Goal: Check status: Check status

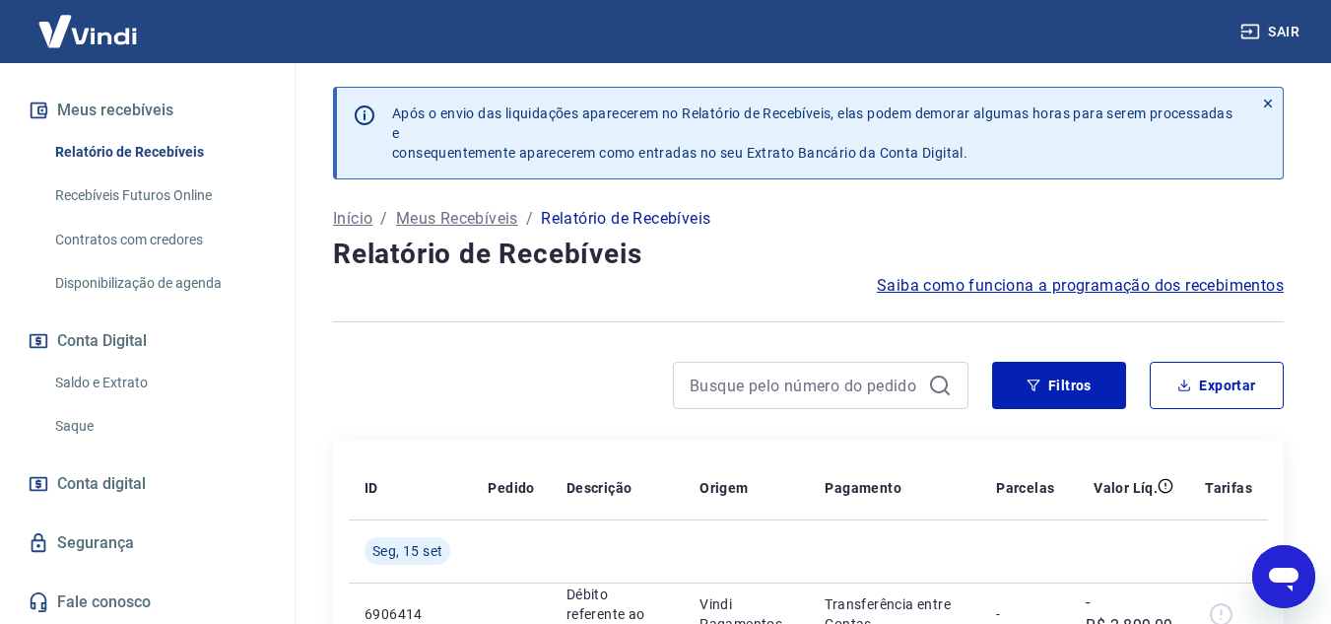
click at [131, 374] on link "Saldo e Extrato" at bounding box center [159, 383] width 224 height 40
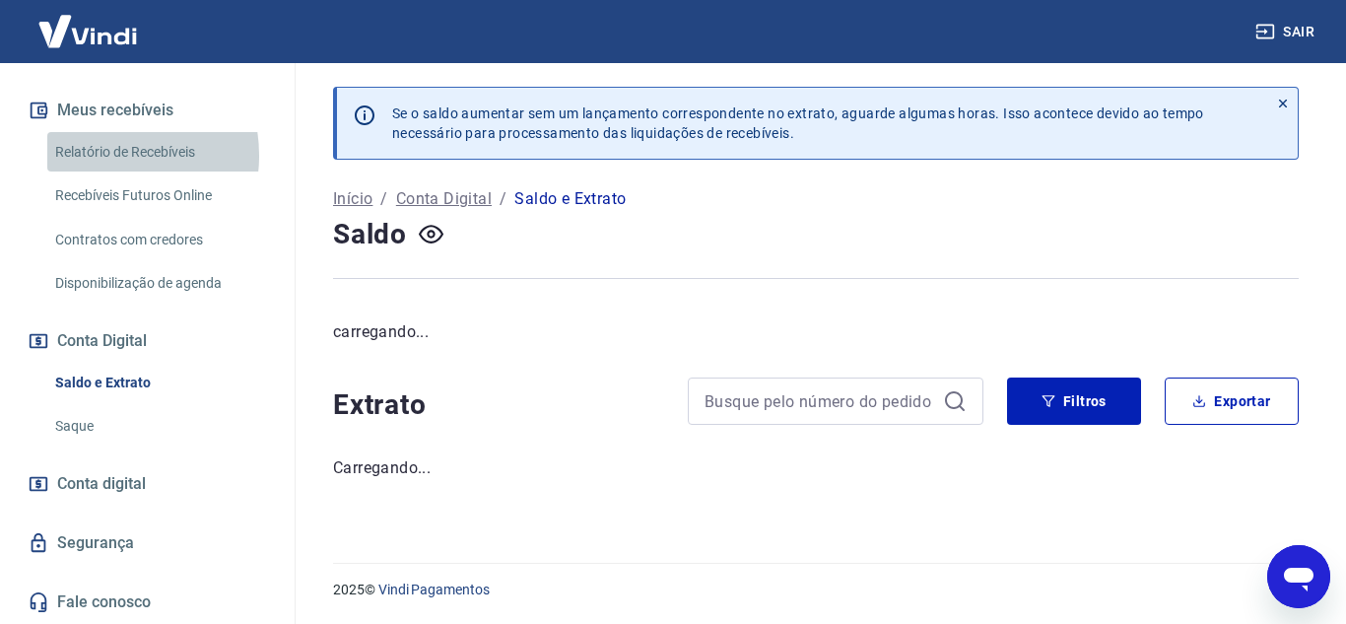
click at [106, 155] on link "Relatório de Recebíveis" at bounding box center [159, 152] width 224 height 40
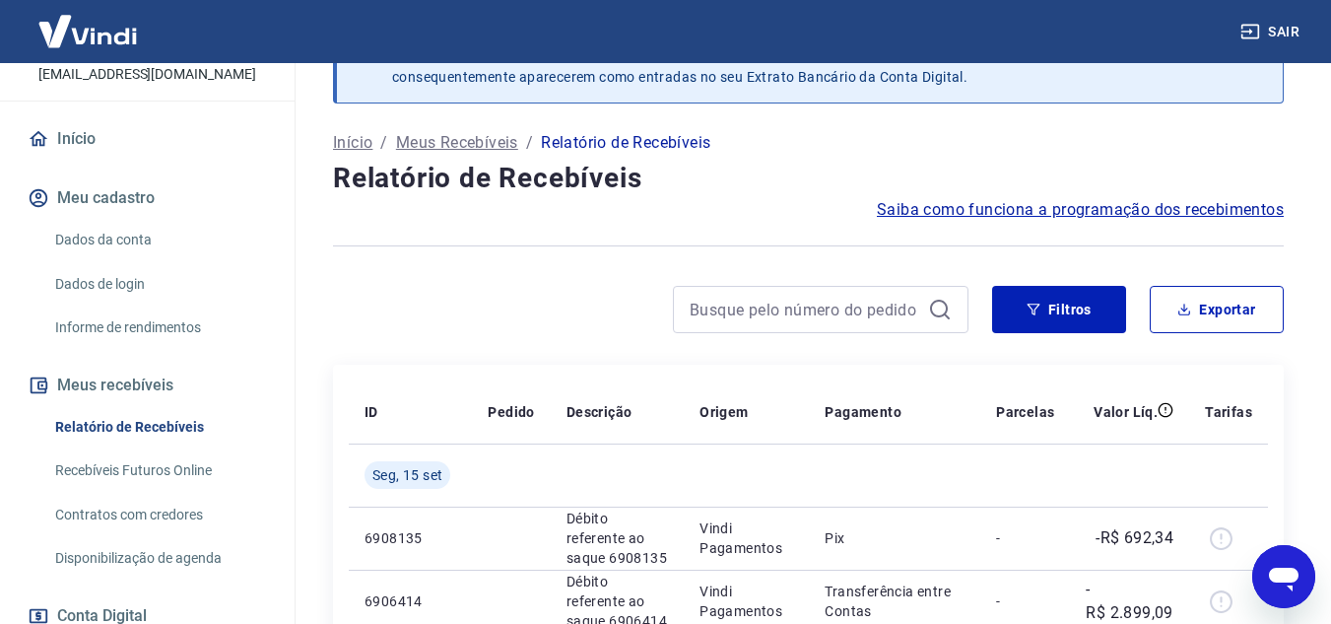
scroll to position [197, 0]
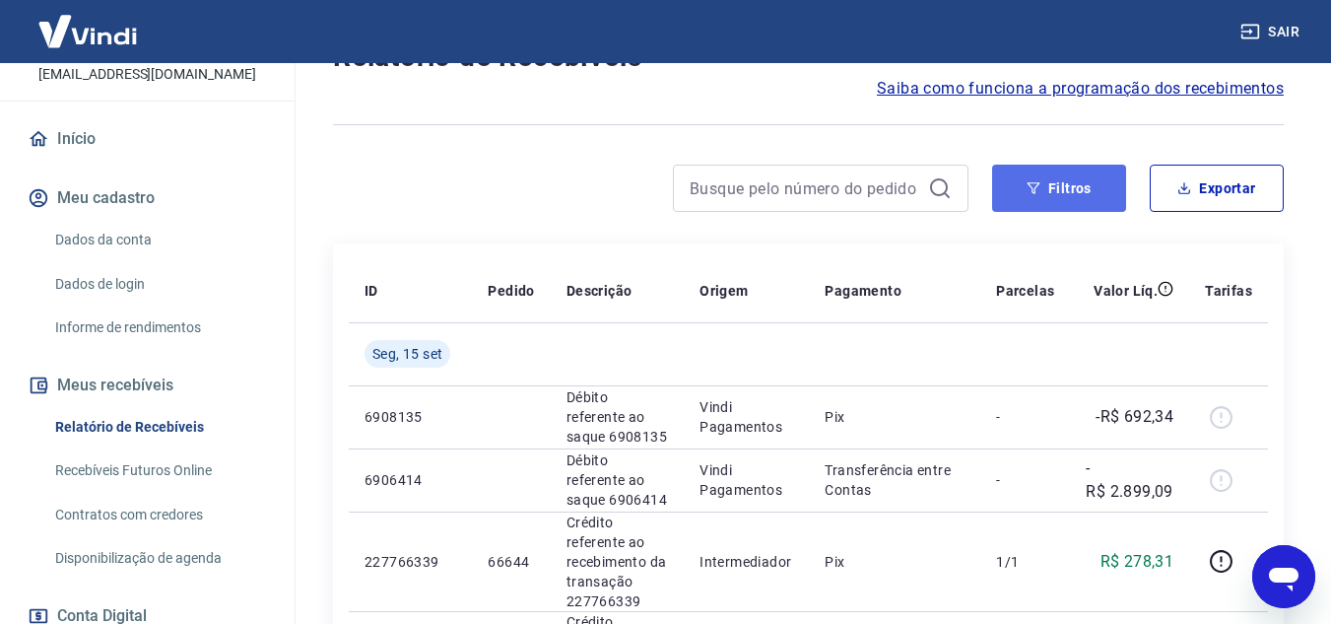
click at [1080, 198] on button "Filtros" at bounding box center [1059, 188] width 134 height 47
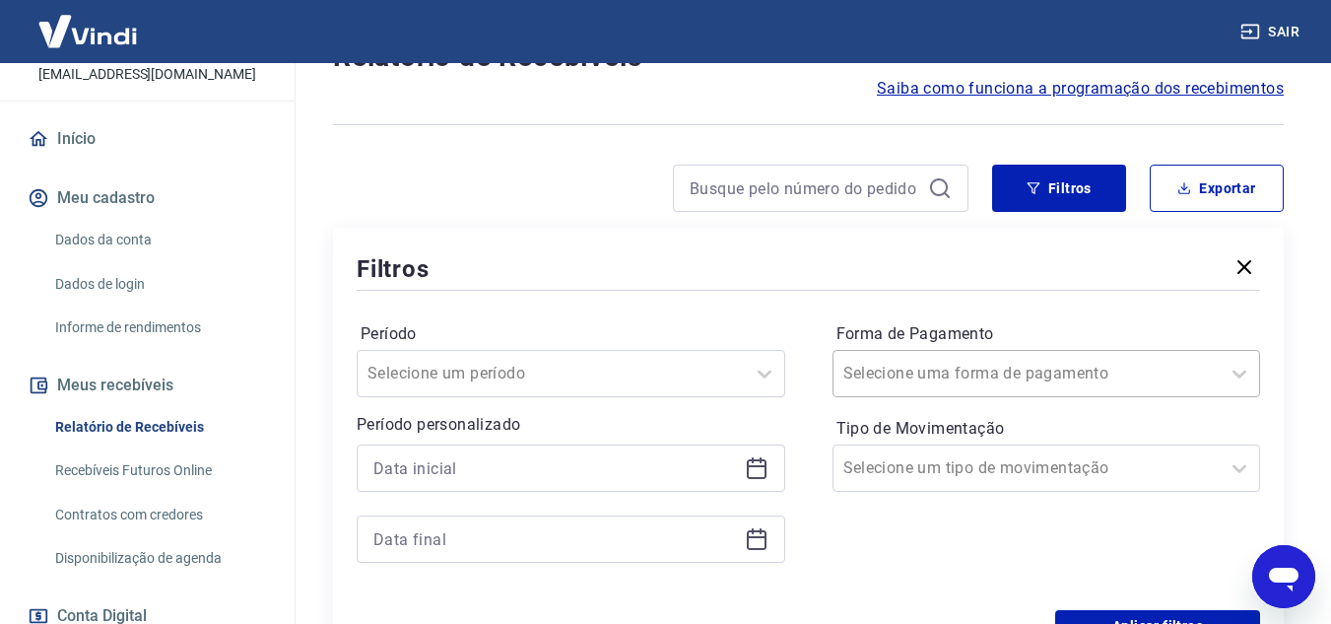
scroll to position [215, 0]
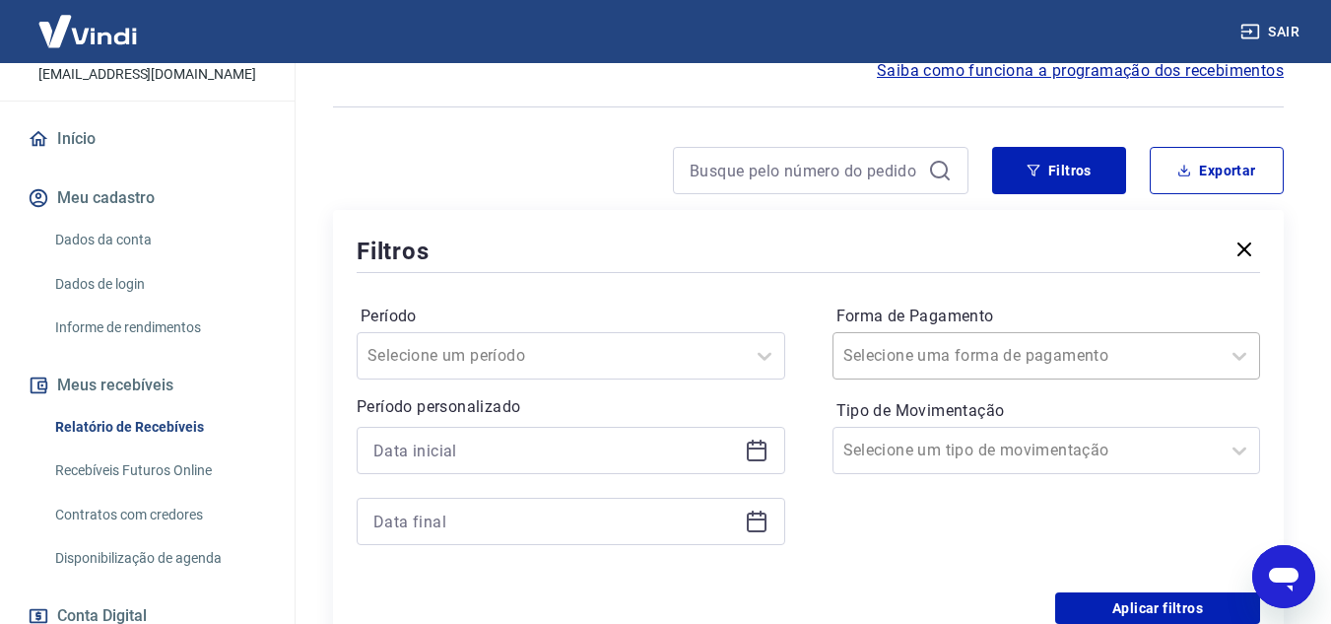
click at [1014, 367] on input "Forma de Pagamento" at bounding box center [943, 356] width 199 height 24
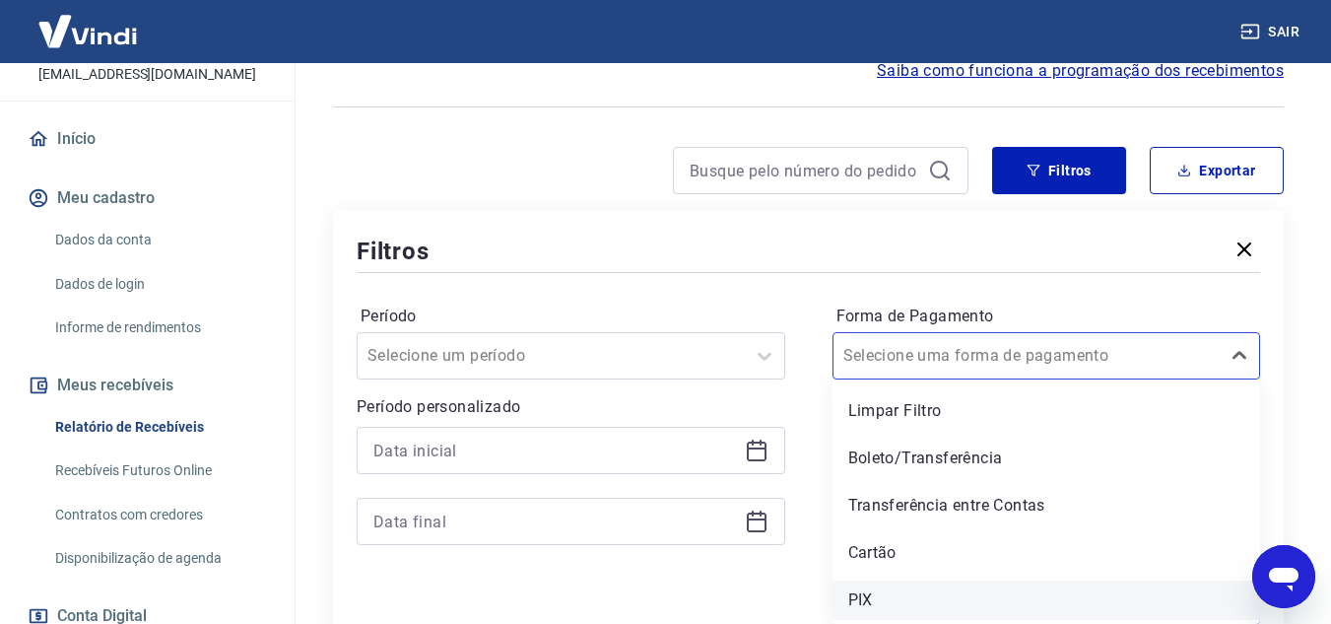
click at [873, 597] on div "PIX" at bounding box center [1047, 599] width 429 height 39
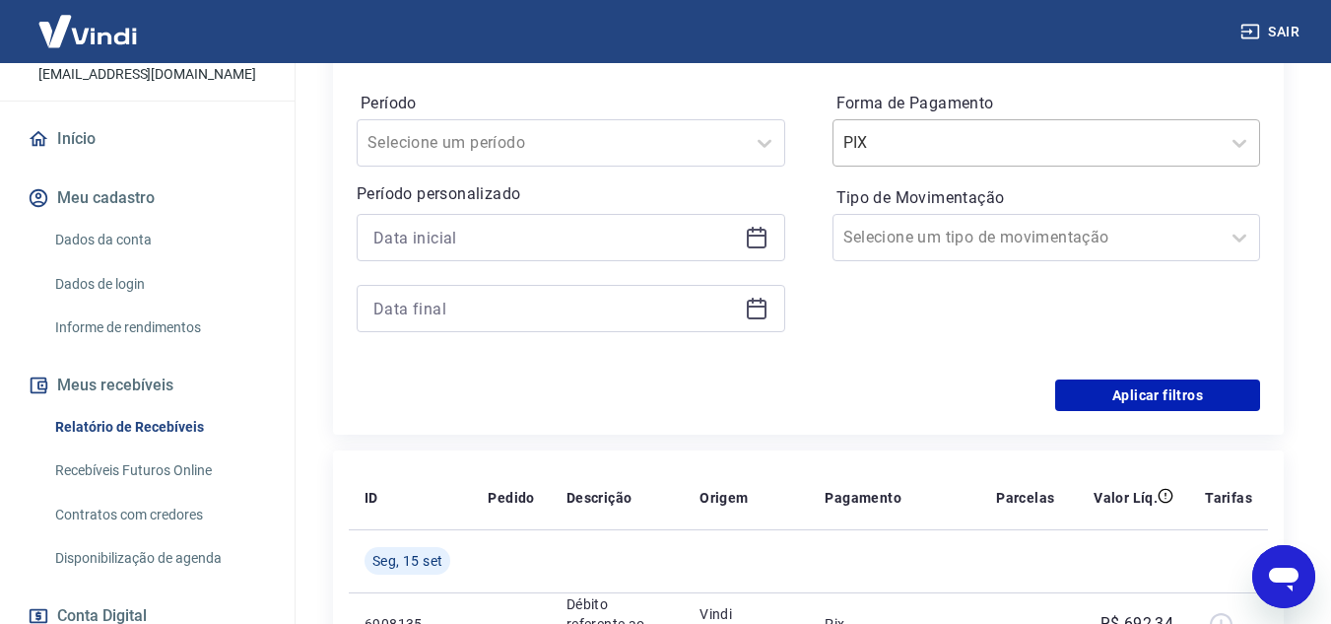
scroll to position [511, 0]
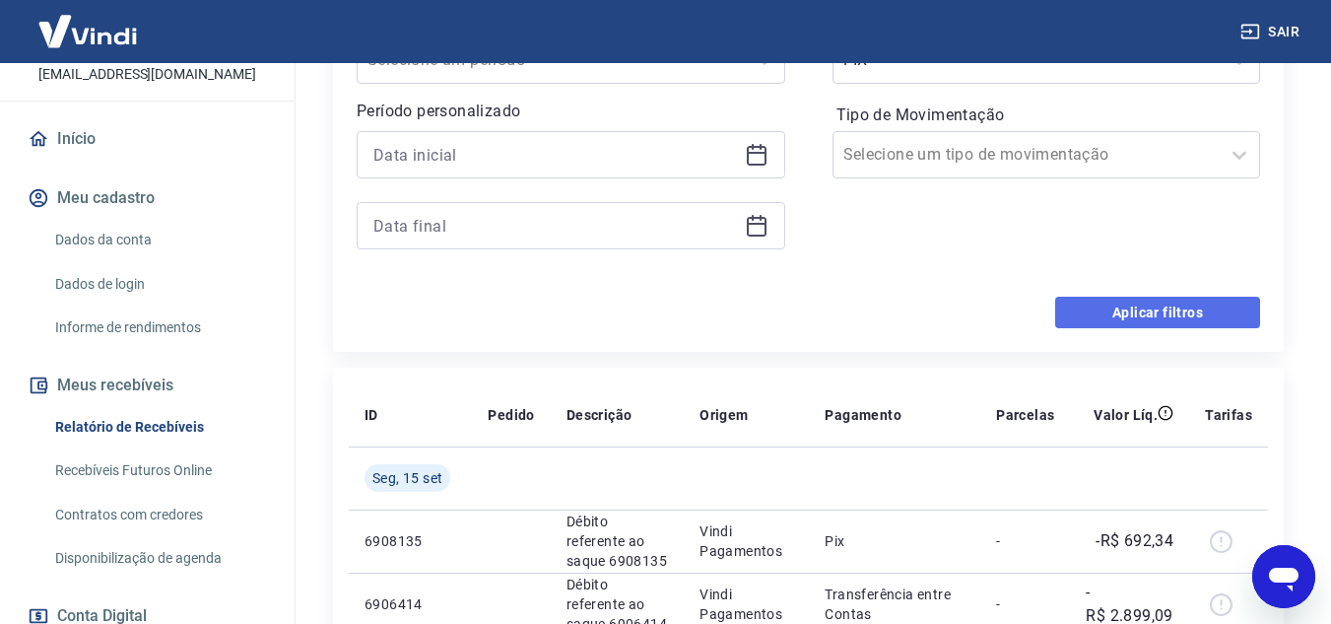
click at [1083, 319] on button "Aplicar filtros" at bounding box center [1157, 313] width 205 height 32
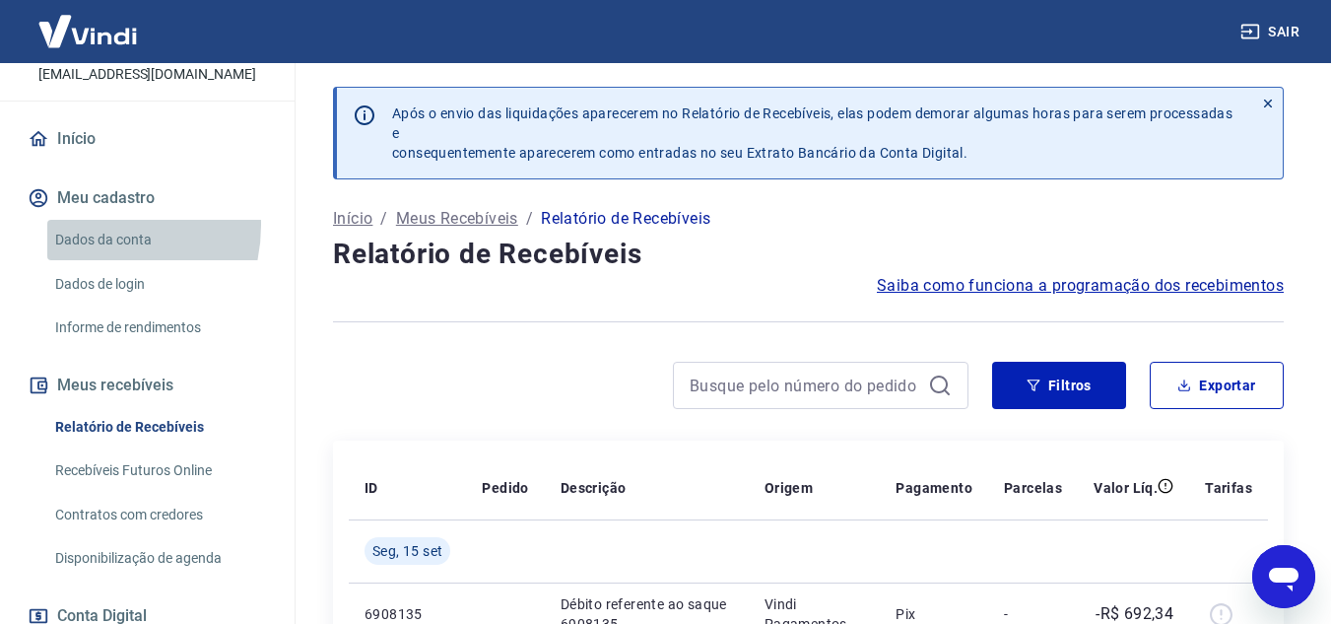
click at [83, 245] on link "Dados da conta" at bounding box center [159, 240] width 224 height 40
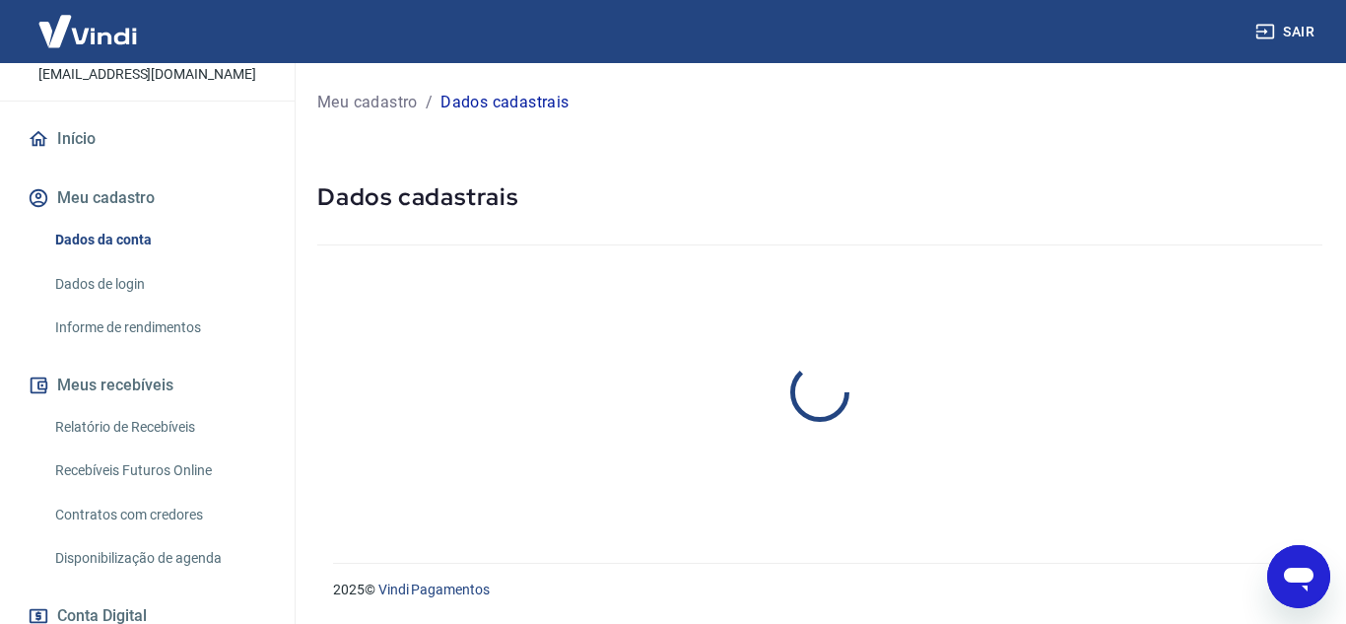
click at [166, 445] on link "Relatório de Recebíveis" at bounding box center [159, 427] width 224 height 40
